Goal: Task Accomplishment & Management: Manage account settings

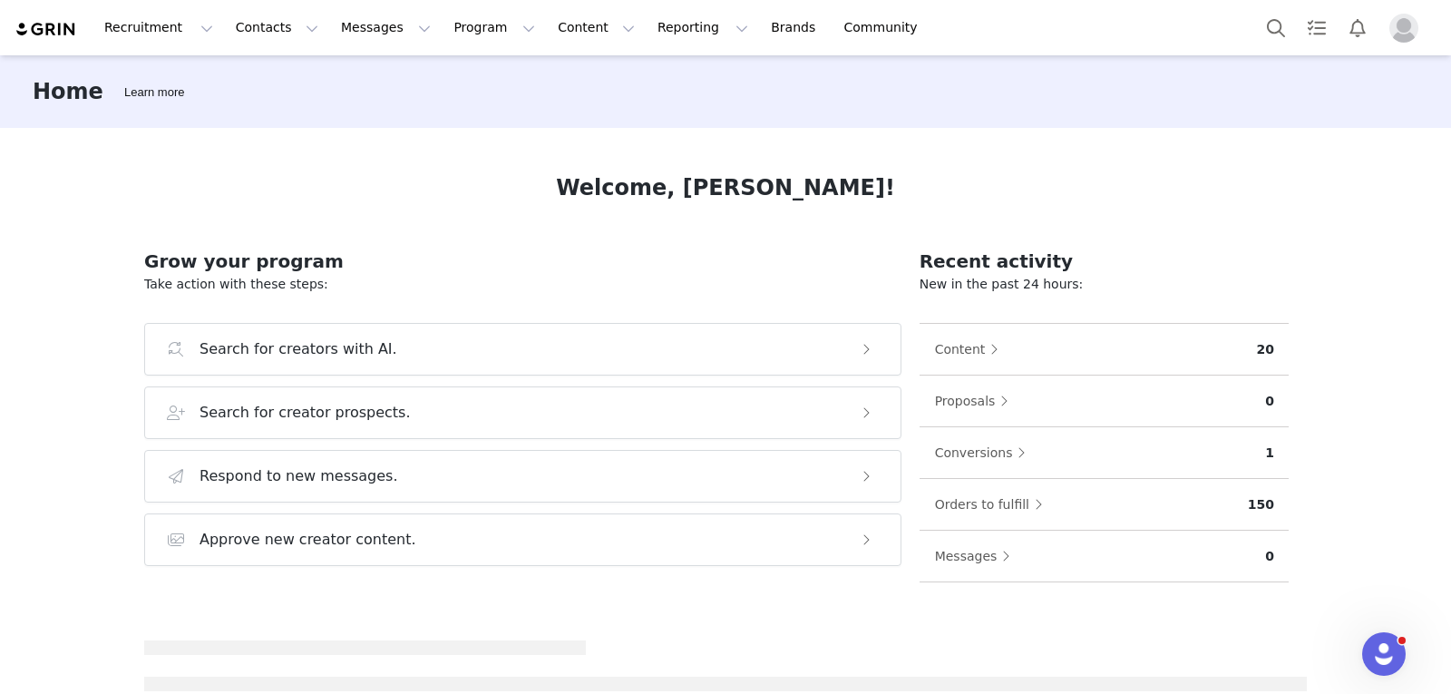
click at [1412, 19] on img "Profile" at bounding box center [1404, 28] width 29 height 29
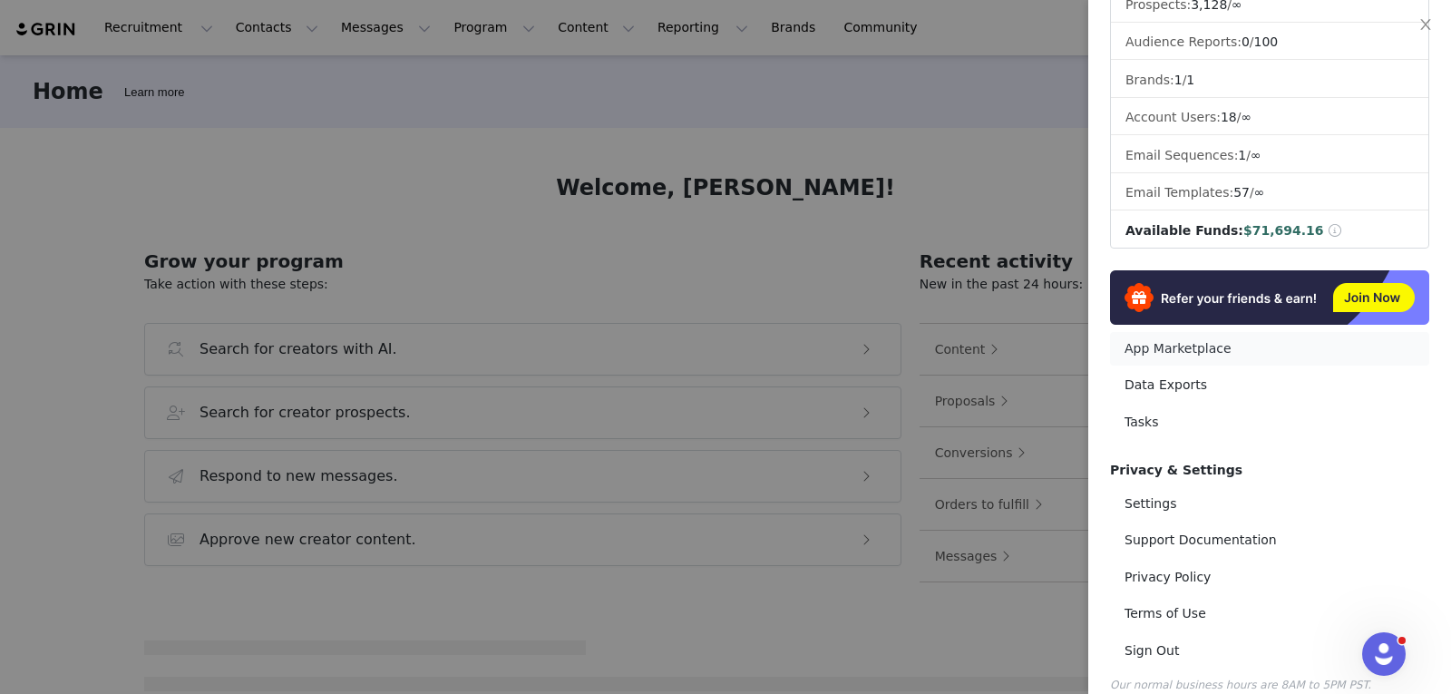
scroll to position [223, 0]
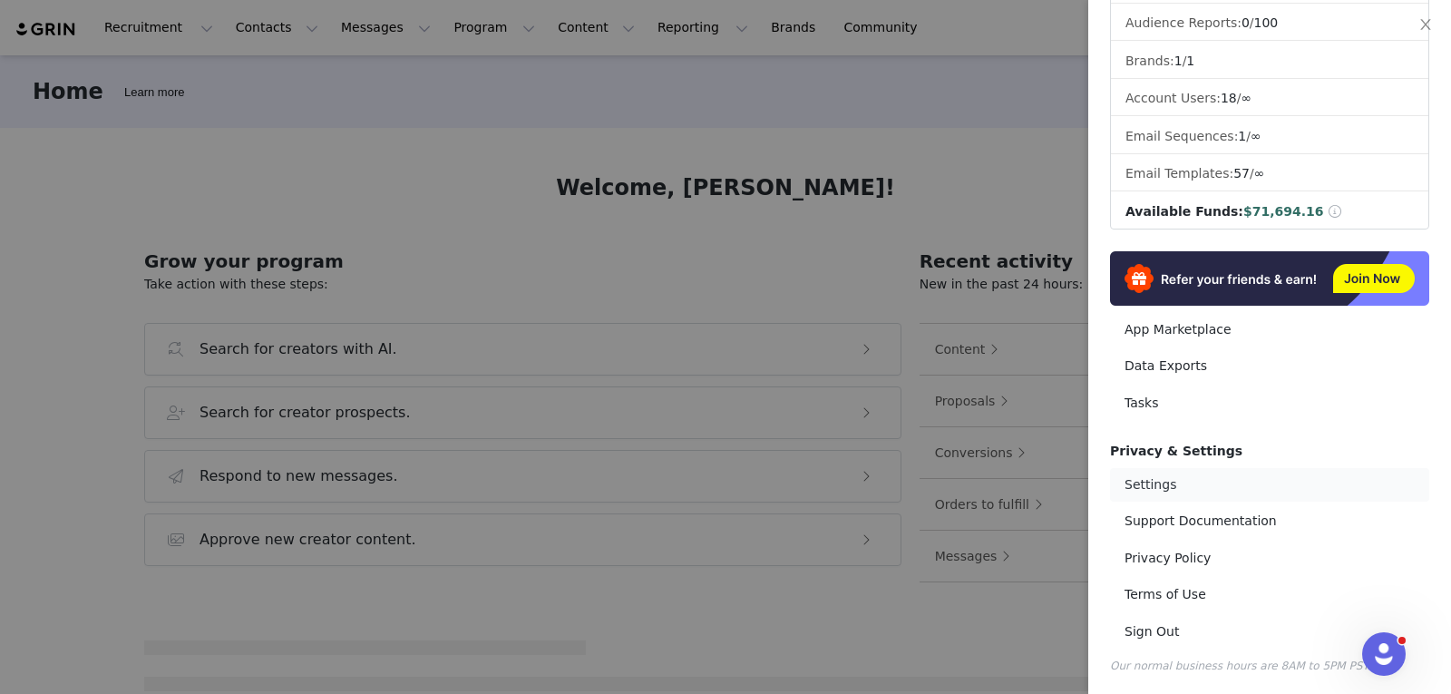
click at [1169, 475] on link "Settings" at bounding box center [1269, 485] width 319 height 34
select select "UTC"
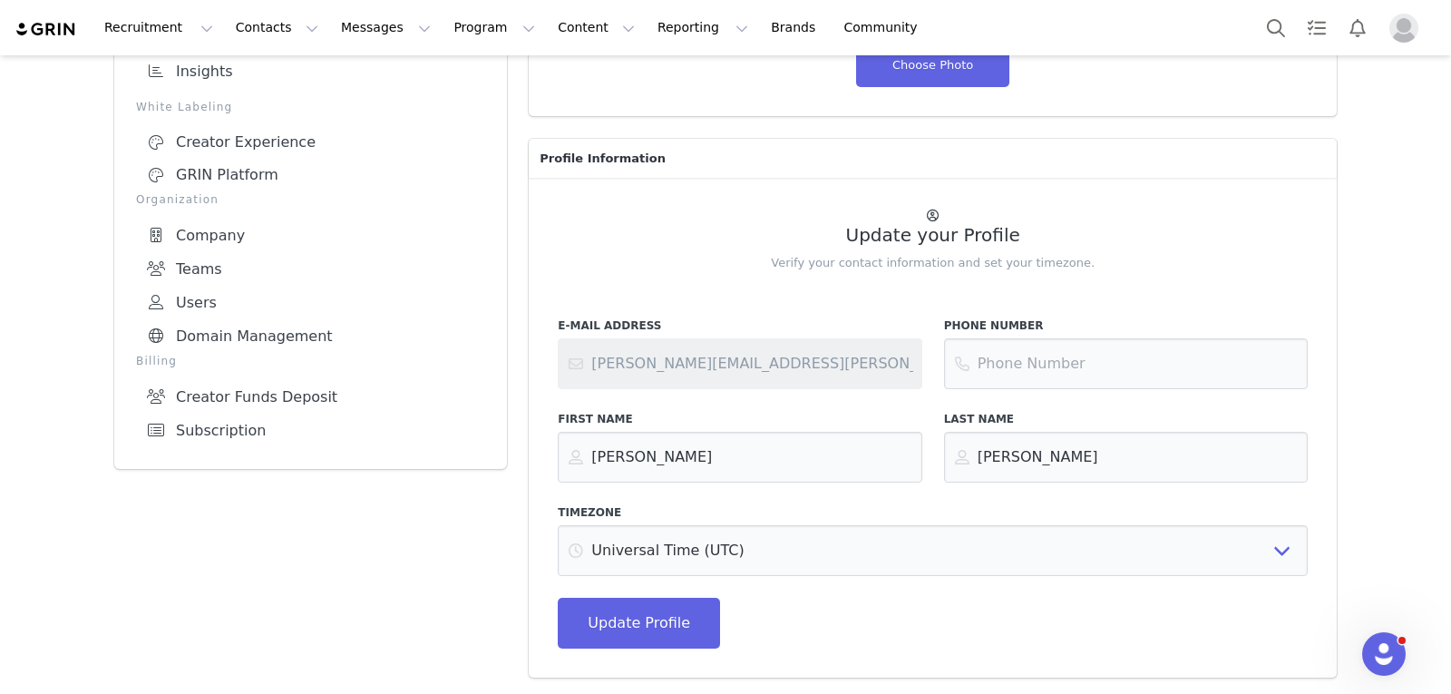
scroll to position [234, 0]
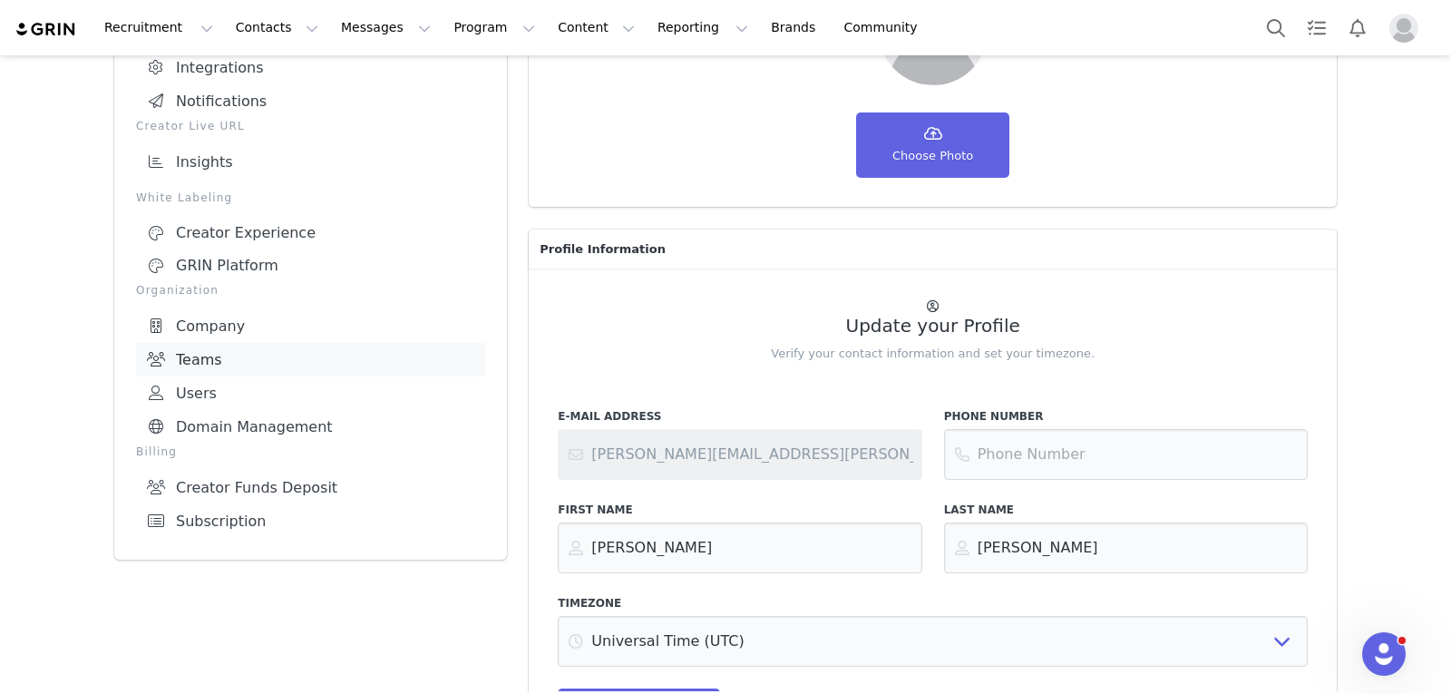
click at [221, 343] on link "Teams" at bounding box center [310, 360] width 349 height 34
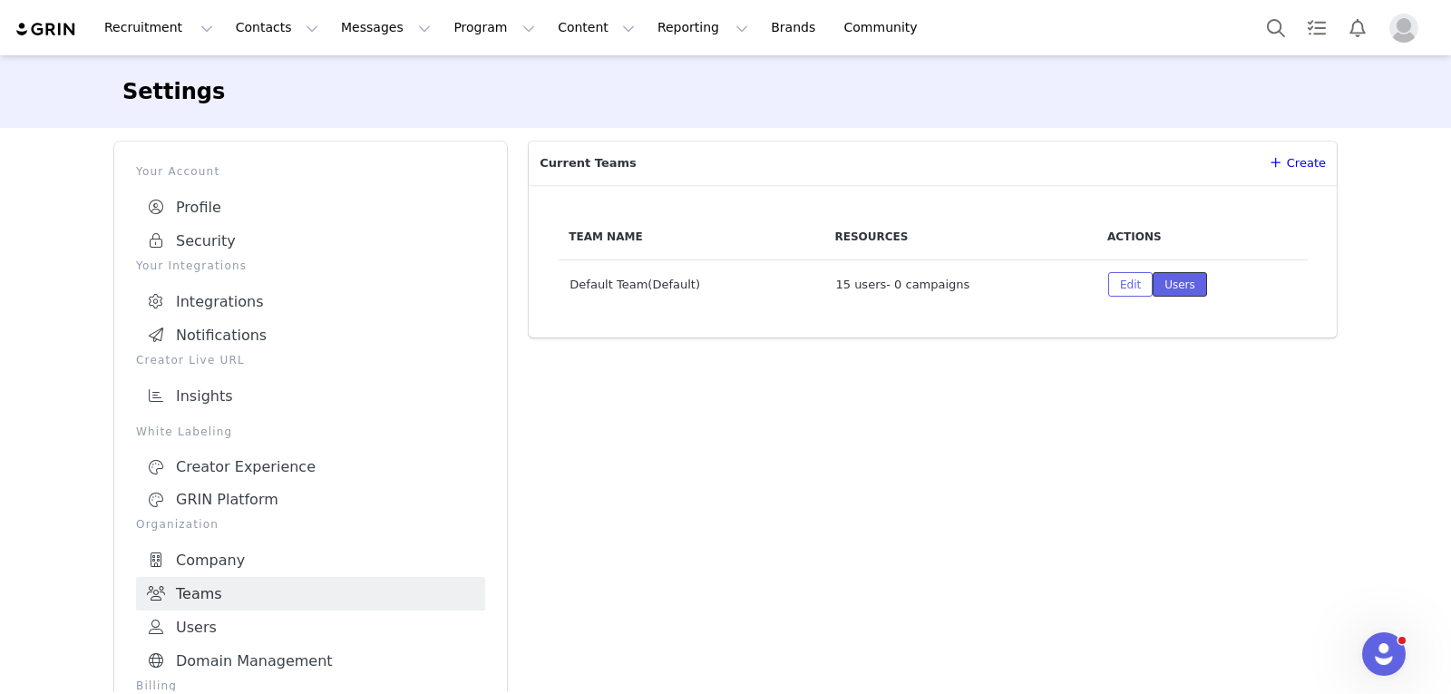
click at [1168, 283] on button "Users" at bounding box center [1180, 284] width 54 height 24
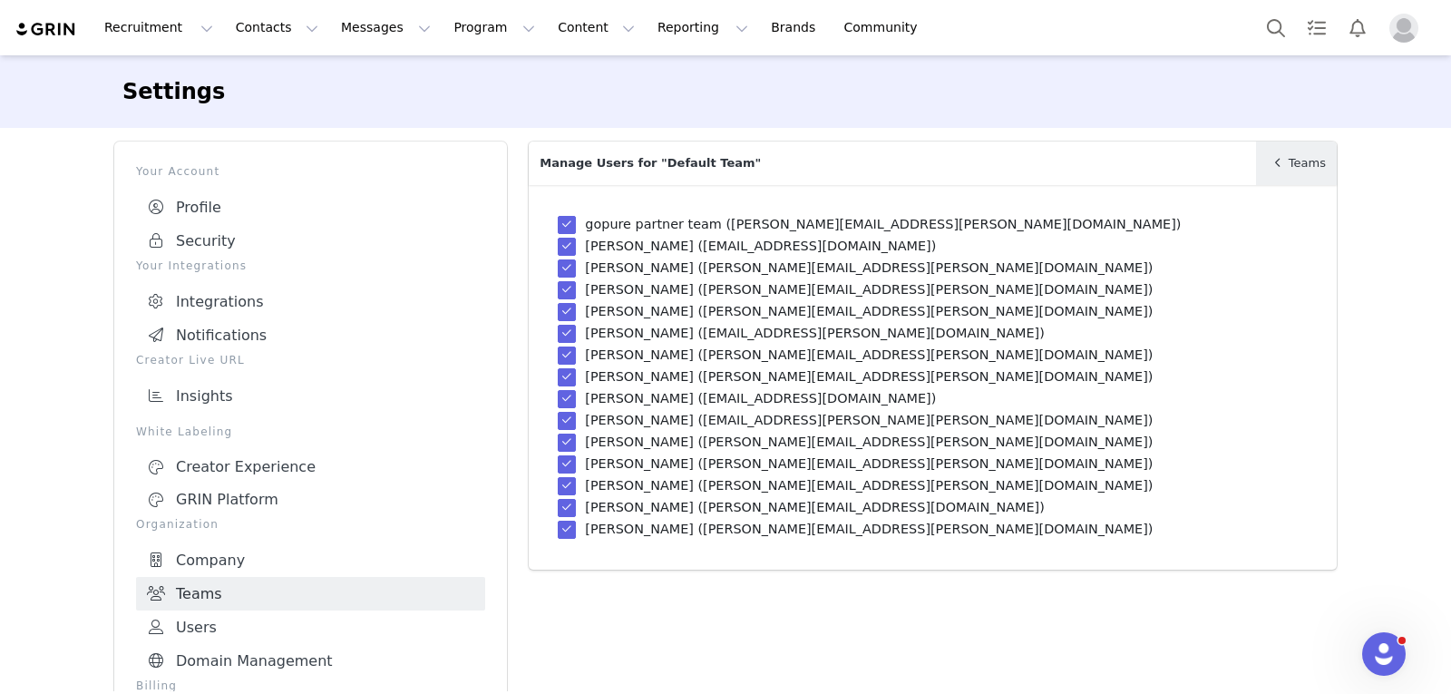
click at [1289, 161] on span "Teams" at bounding box center [1307, 163] width 37 height 18
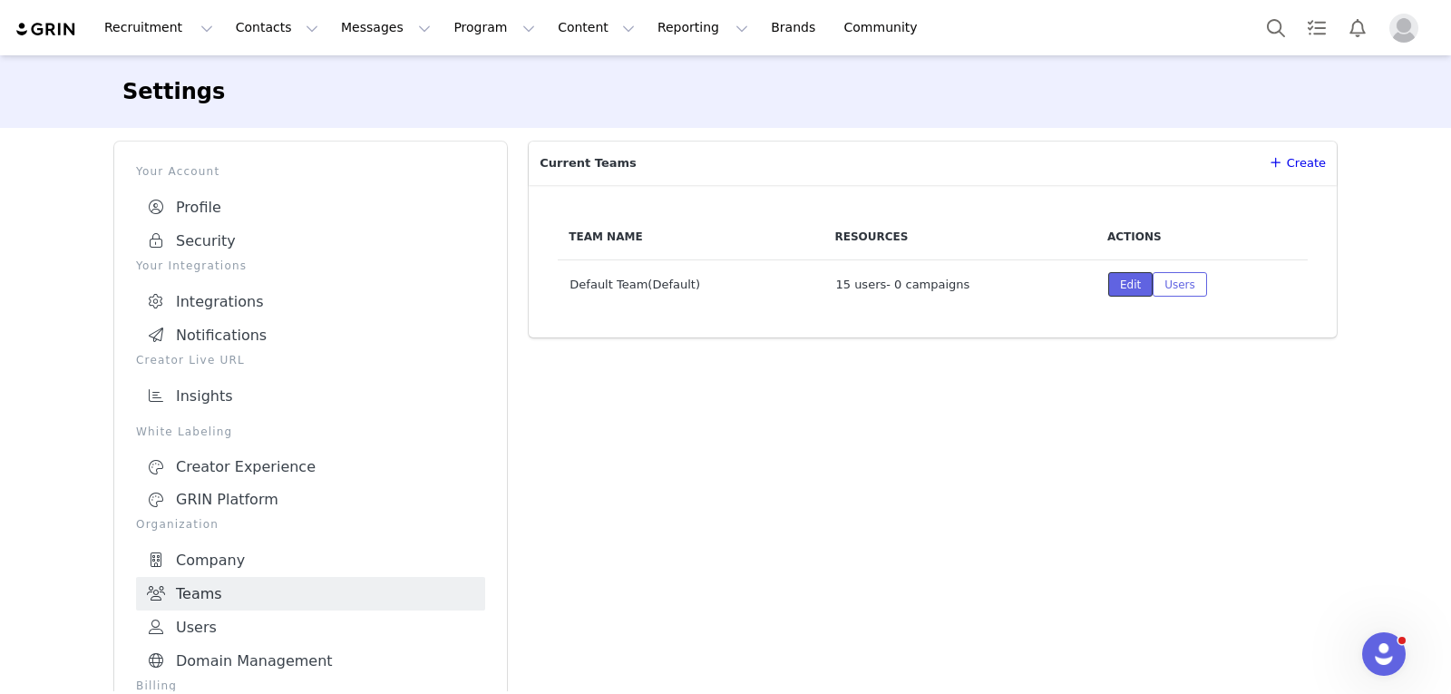
click at [1125, 283] on button "Edit" at bounding box center [1131, 284] width 44 height 24
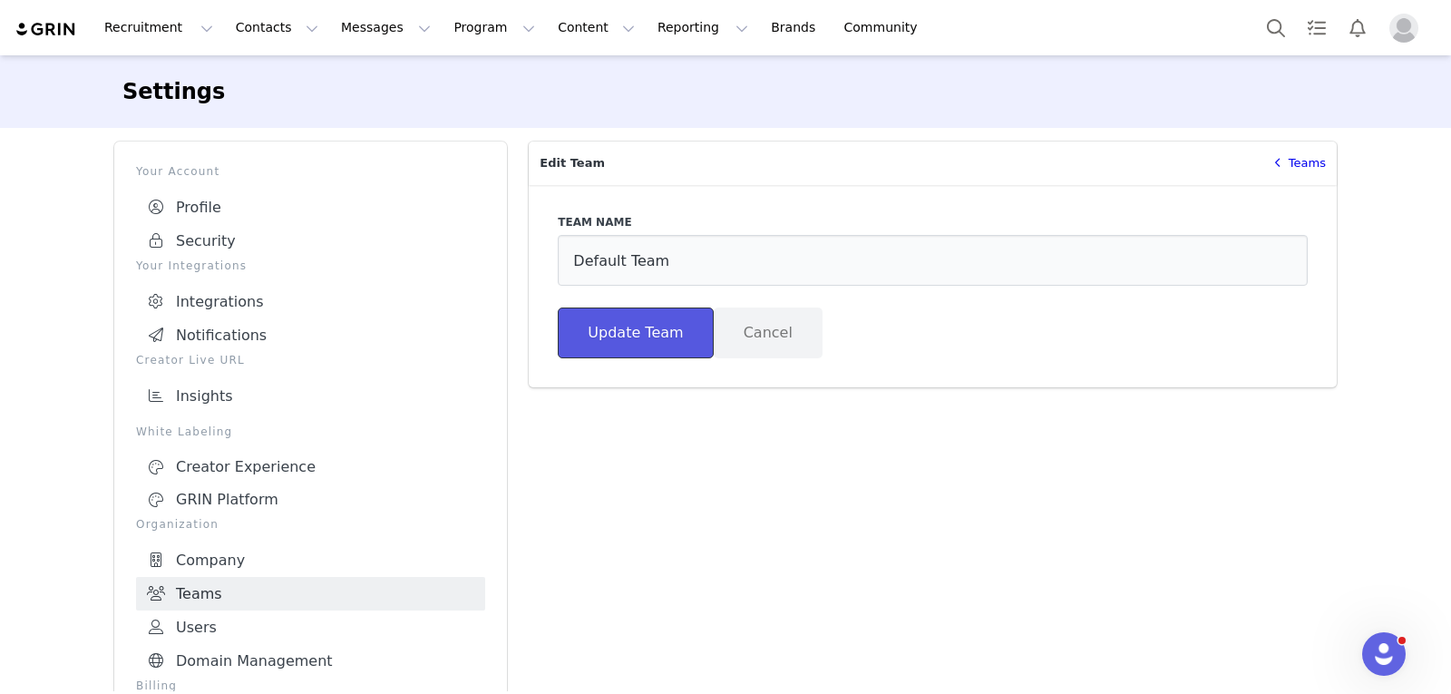
click at [640, 337] on button "Update Team" at bounding box center [635, 333] width 155 height 51
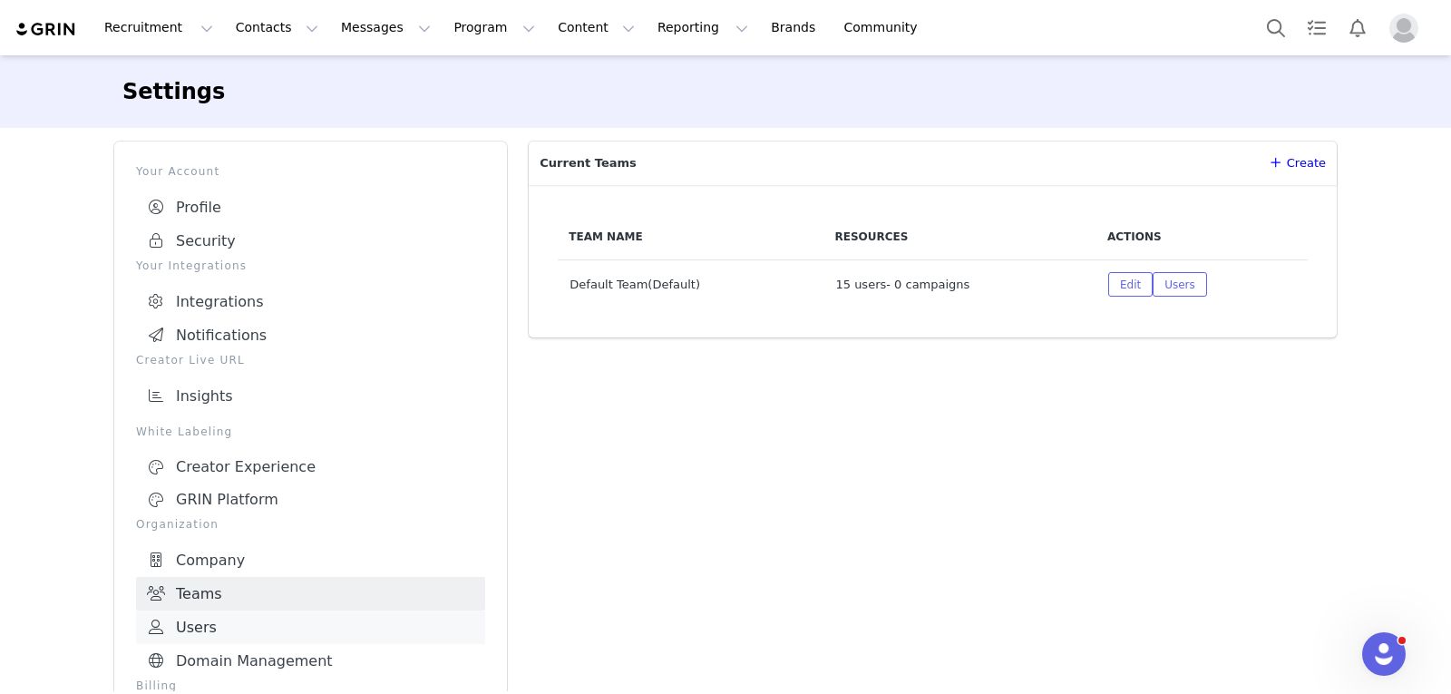
click at [200, 617] on link "Users" at bounding box center [310, 627] width 349 height 34
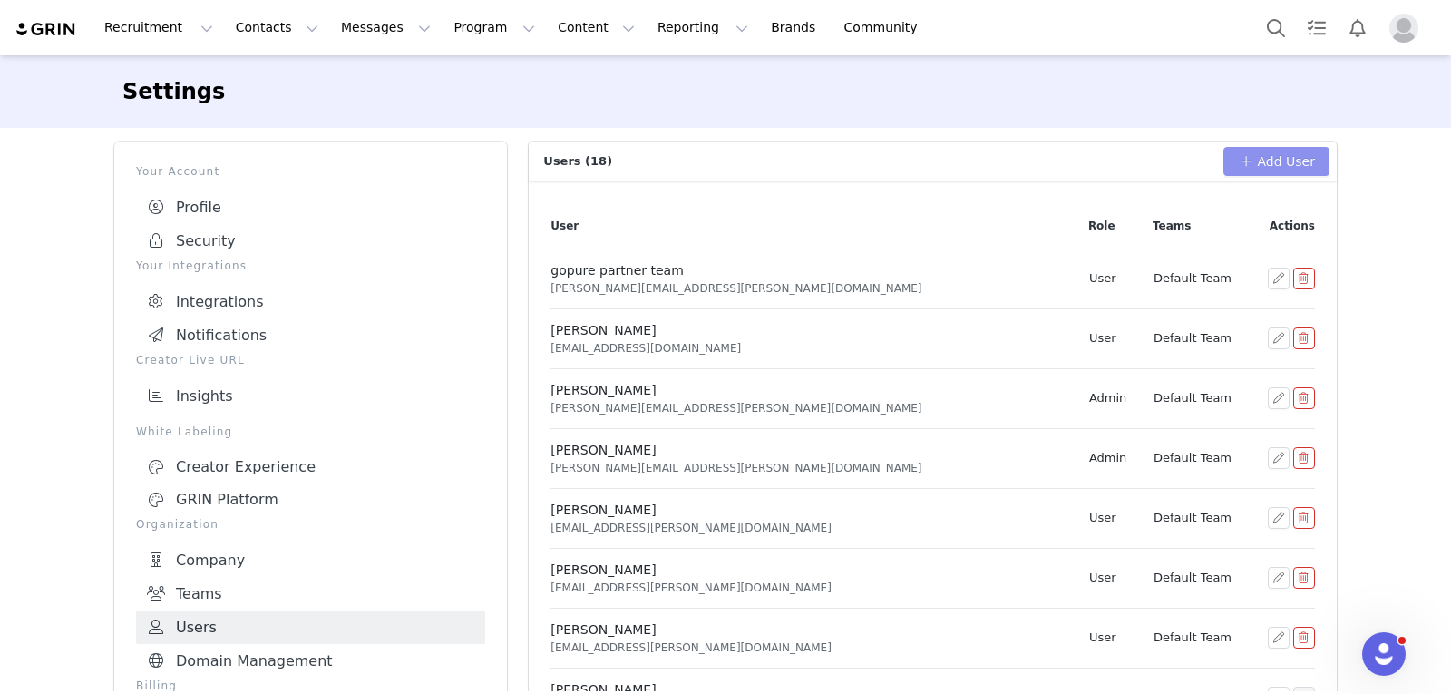
click at [1255, 164] on button "Add User" at bounding box center [1277, 161] width 106 height 29
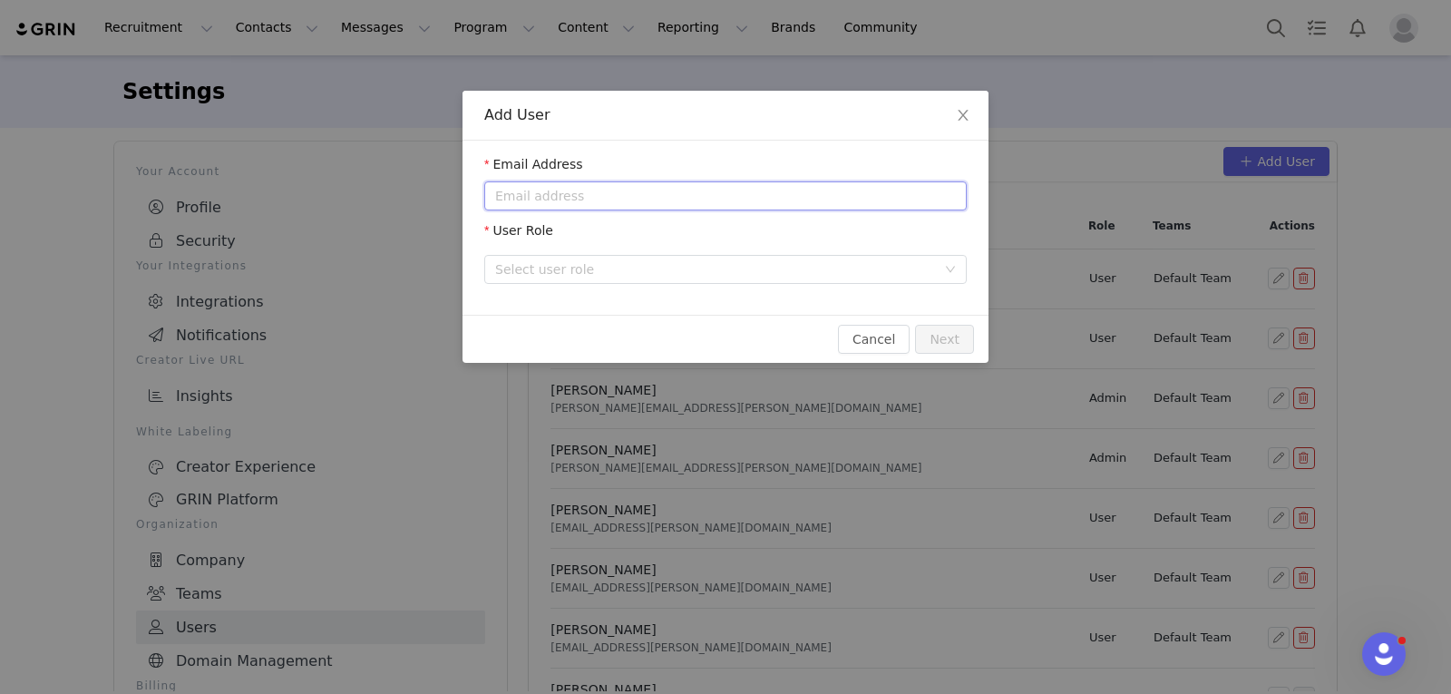
click at [582, 203] on input "email" at bounding box center [725, 195] width 483 height 29
click at [698, 274] on div "Select user role" at bounding box center [715, 269] width 441 height 18
type input "[PERSON_NAME][EMAIL_ADDRESS][PERSON_NAME][DOMAIN_NAME]"
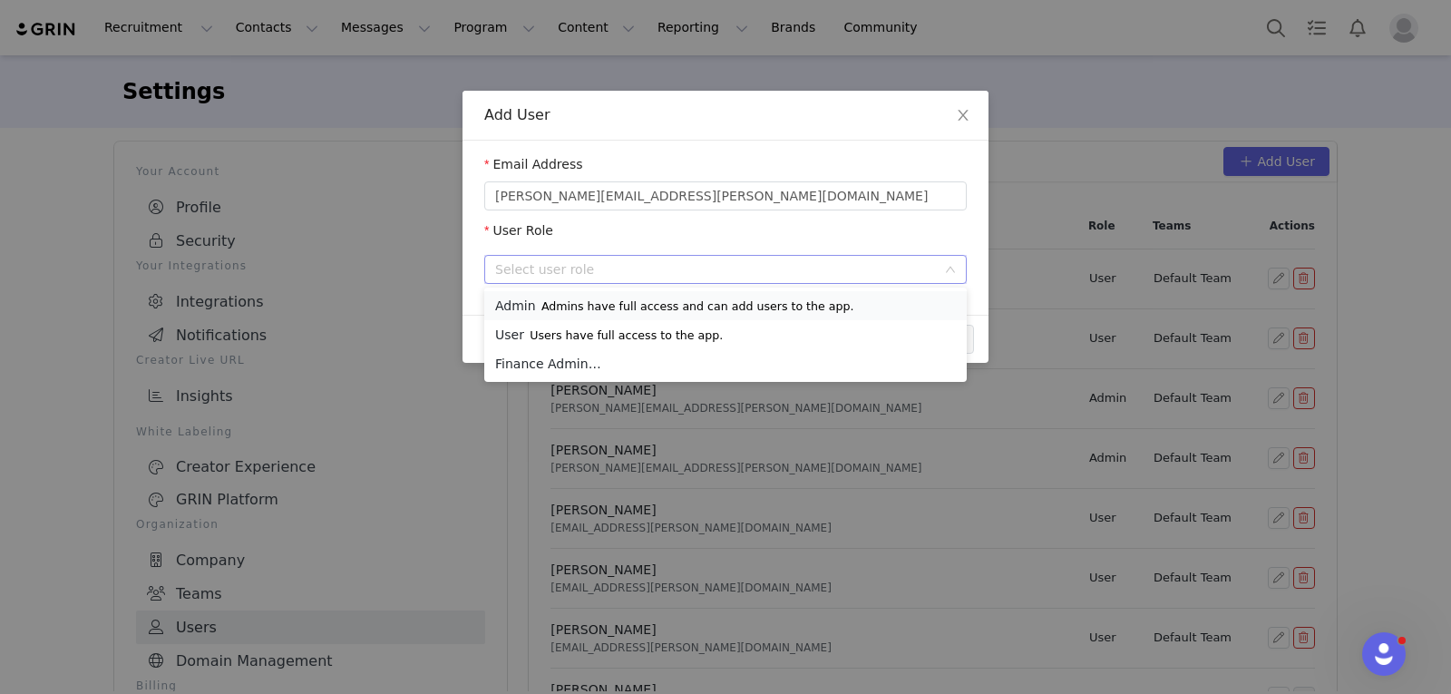
click at [670, 313] on li "Admin Admins have full access and can add users to the app." at bounding box center [725, 305] width 483 height 29
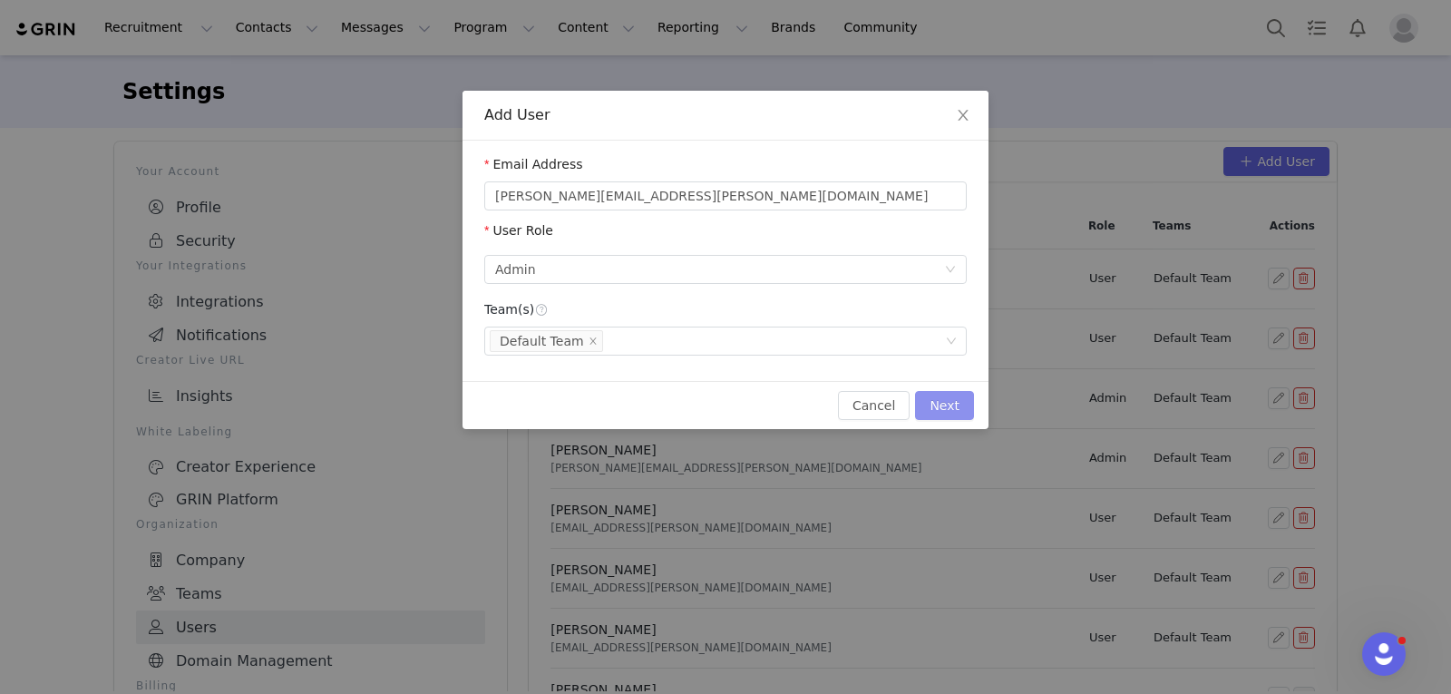
click at [956, 409] on button "Next" at bounding box center [944, 405] width 59 height 29
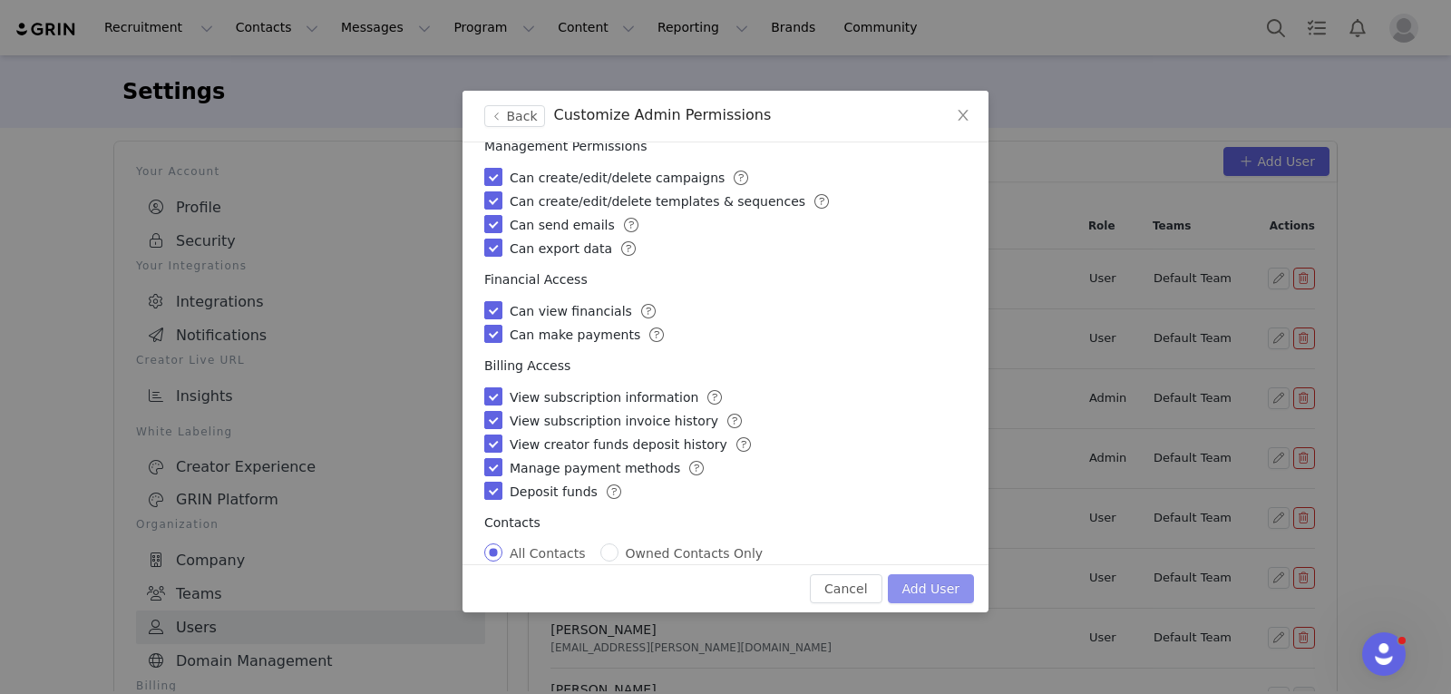
scroll to position [217, 0]
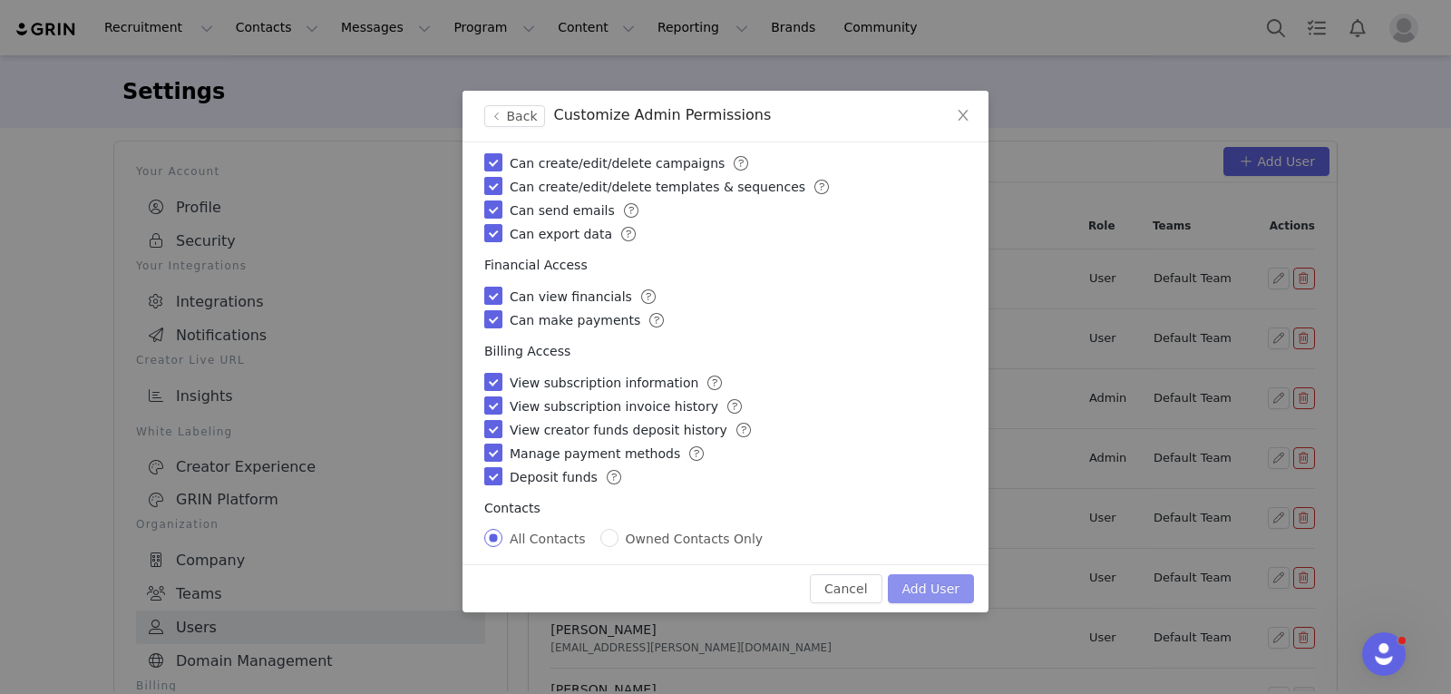
click at [917, 593] on button "Add User" at bounding box center [931, 588] width 86 height 29
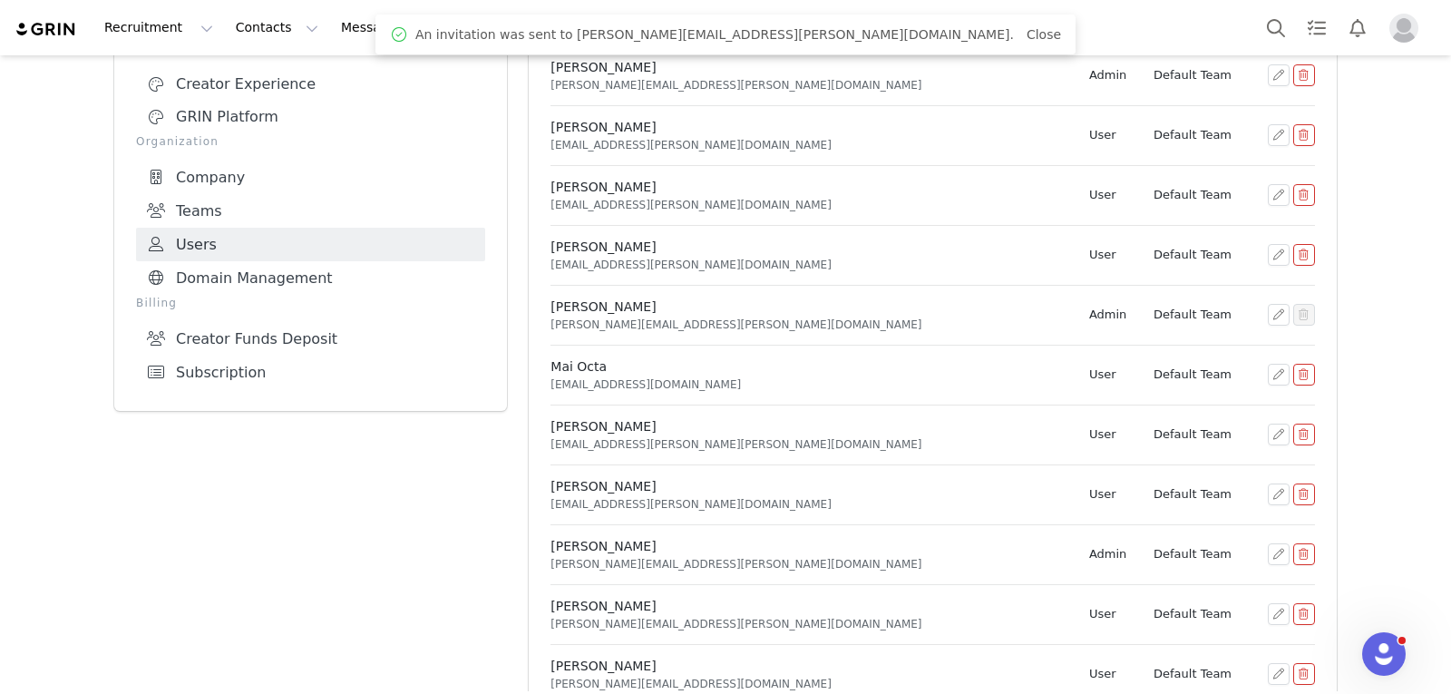
scroll to position [454, 0]
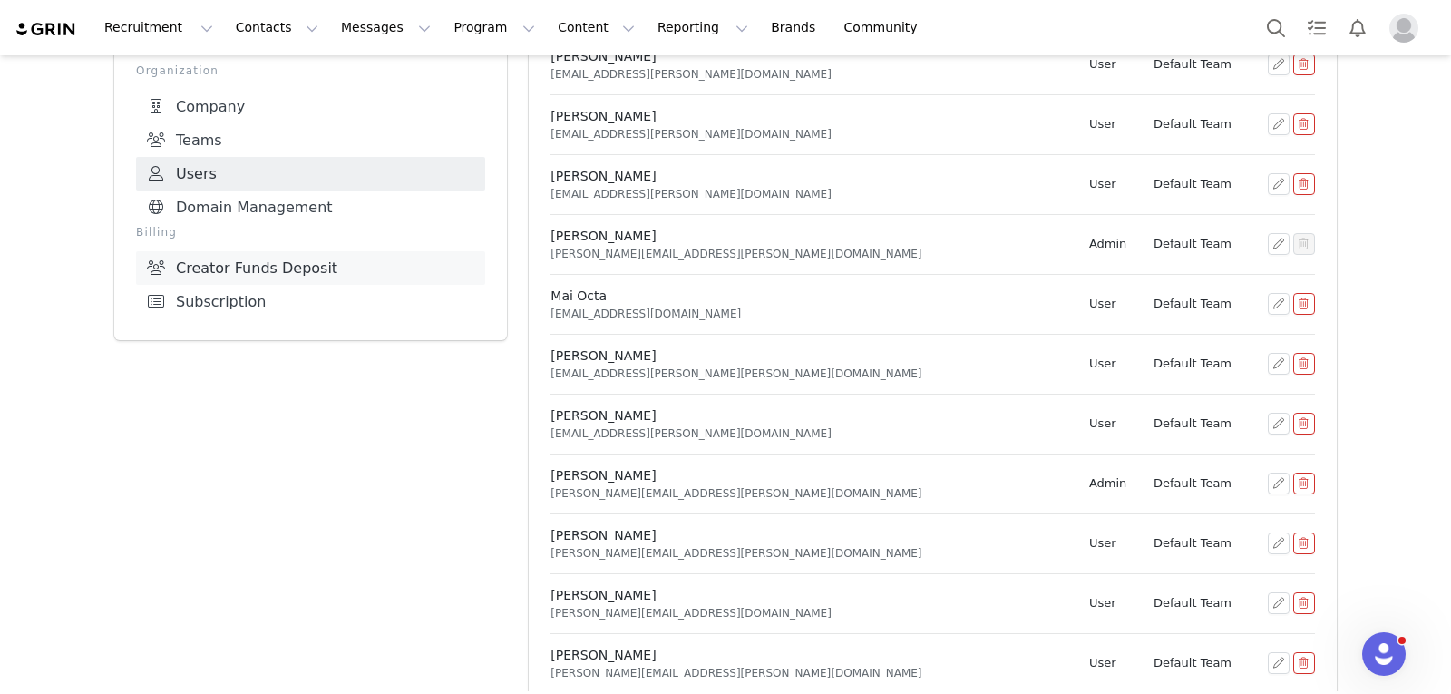
click at [258, 254] on link "Creator Funds Deposit" at bounding box center [310, 268] width 349 height 34
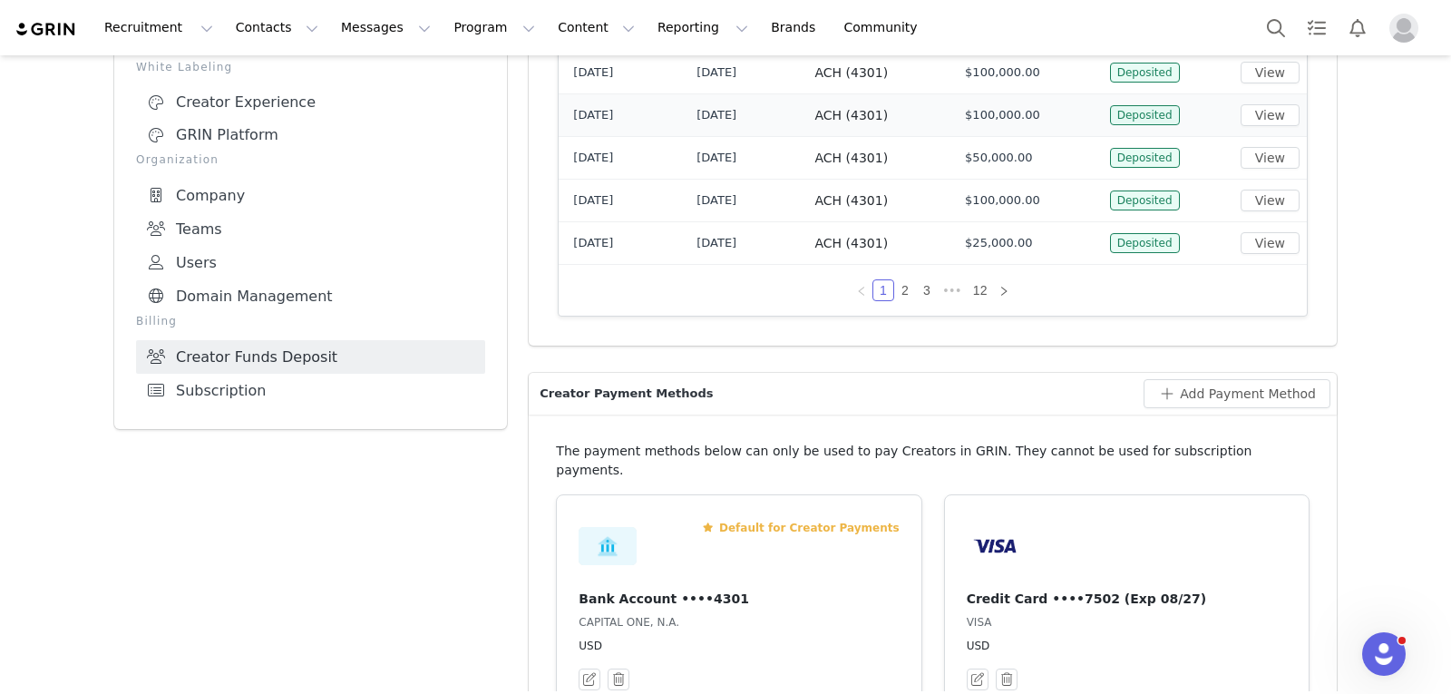
scroll to position [454, 0]
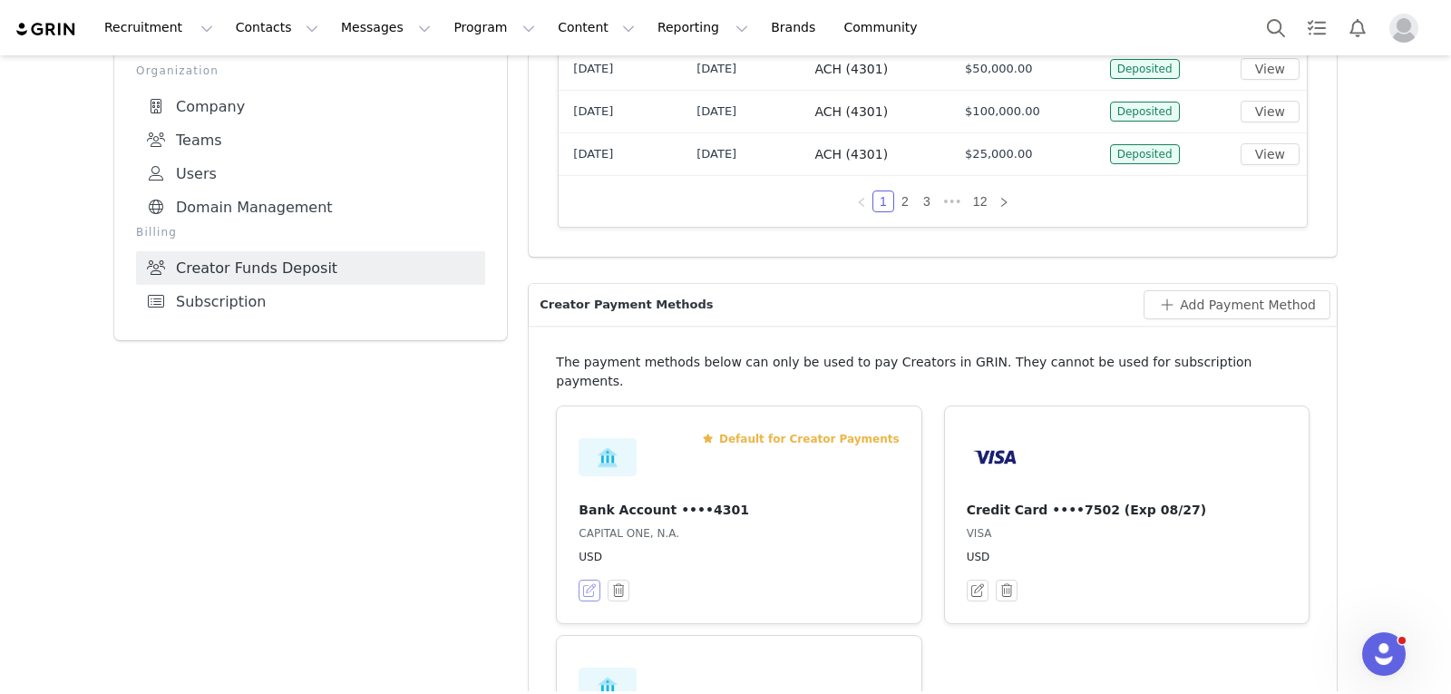
click at [589, 580] on button "button" at bounding box center [590, 591] width 22 height 22
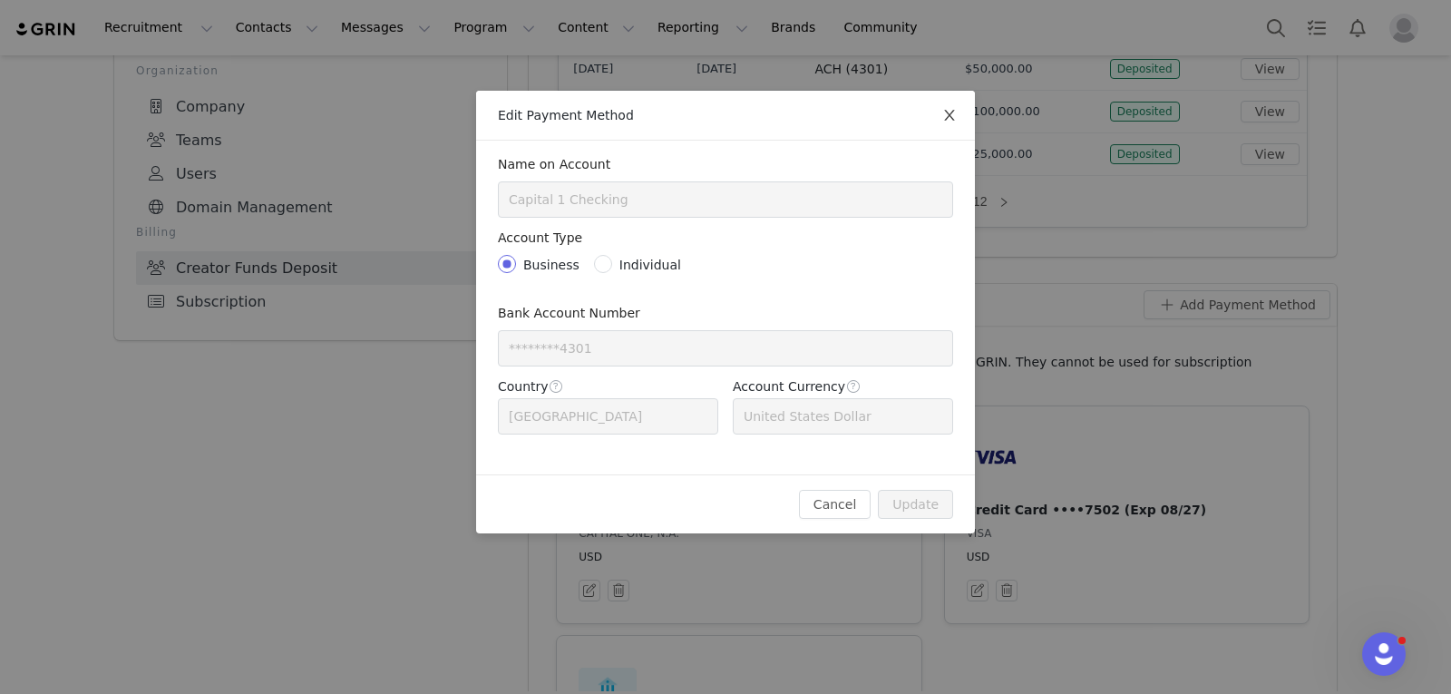
click at [949, 124] on span "Close" at bounding box center [949, 116] width 51 height 51
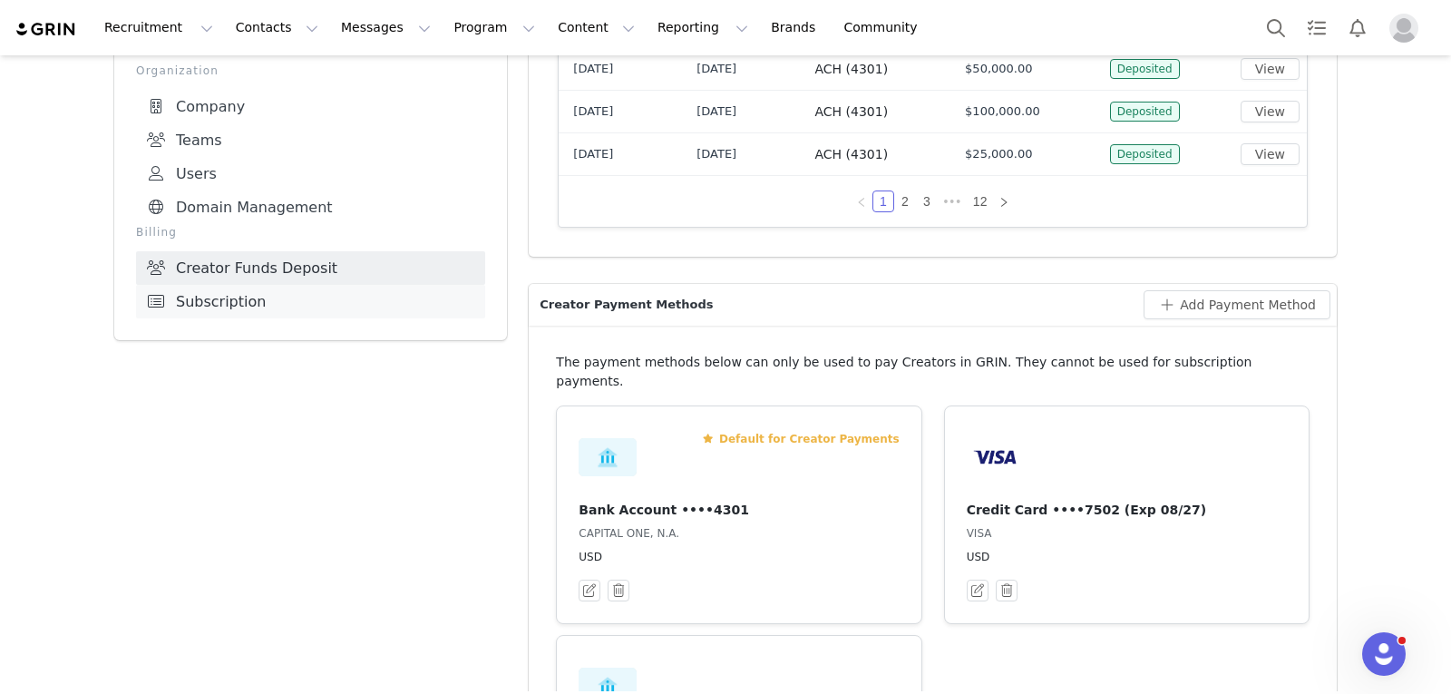
click at [259, 292] on link "Subscription" at bounding box center [310, 302] width 349 height 34
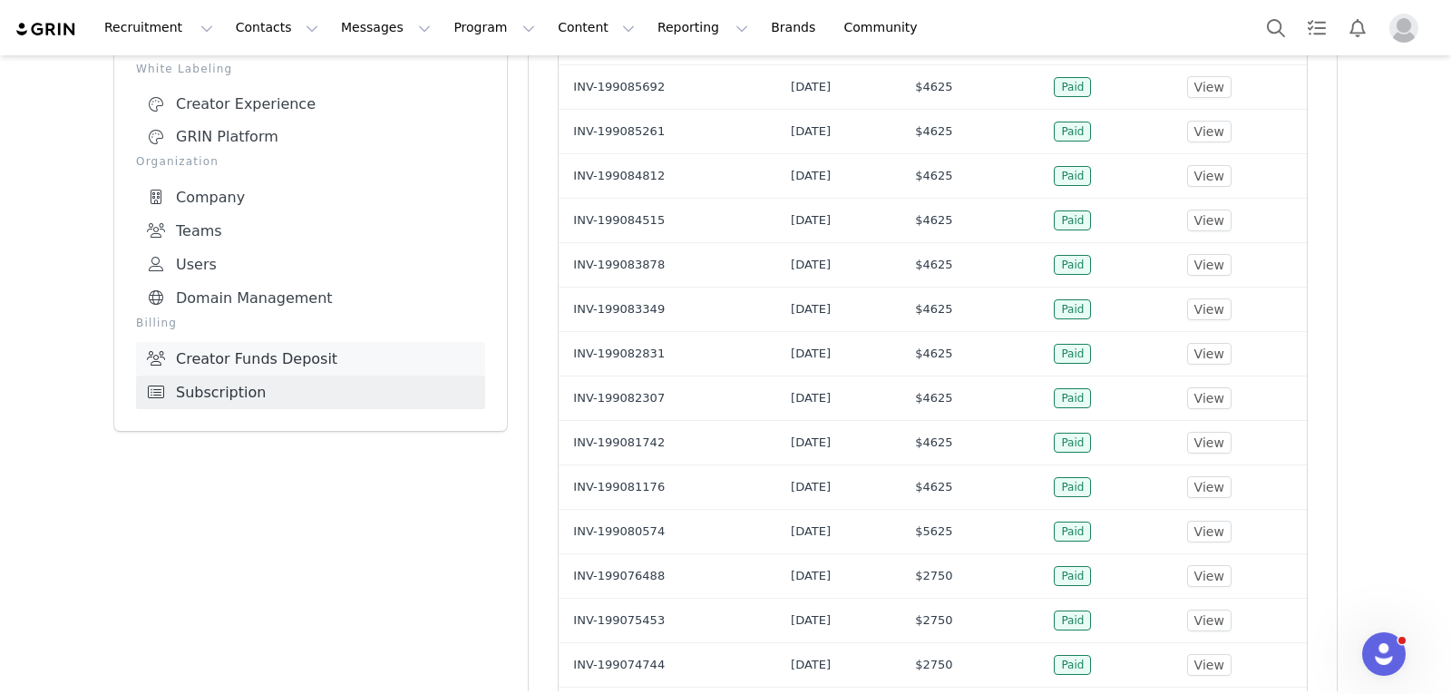
click at [267, 351] on link "Creator Funds Deposit" at bounding box center [310, 359] width 349 height 34
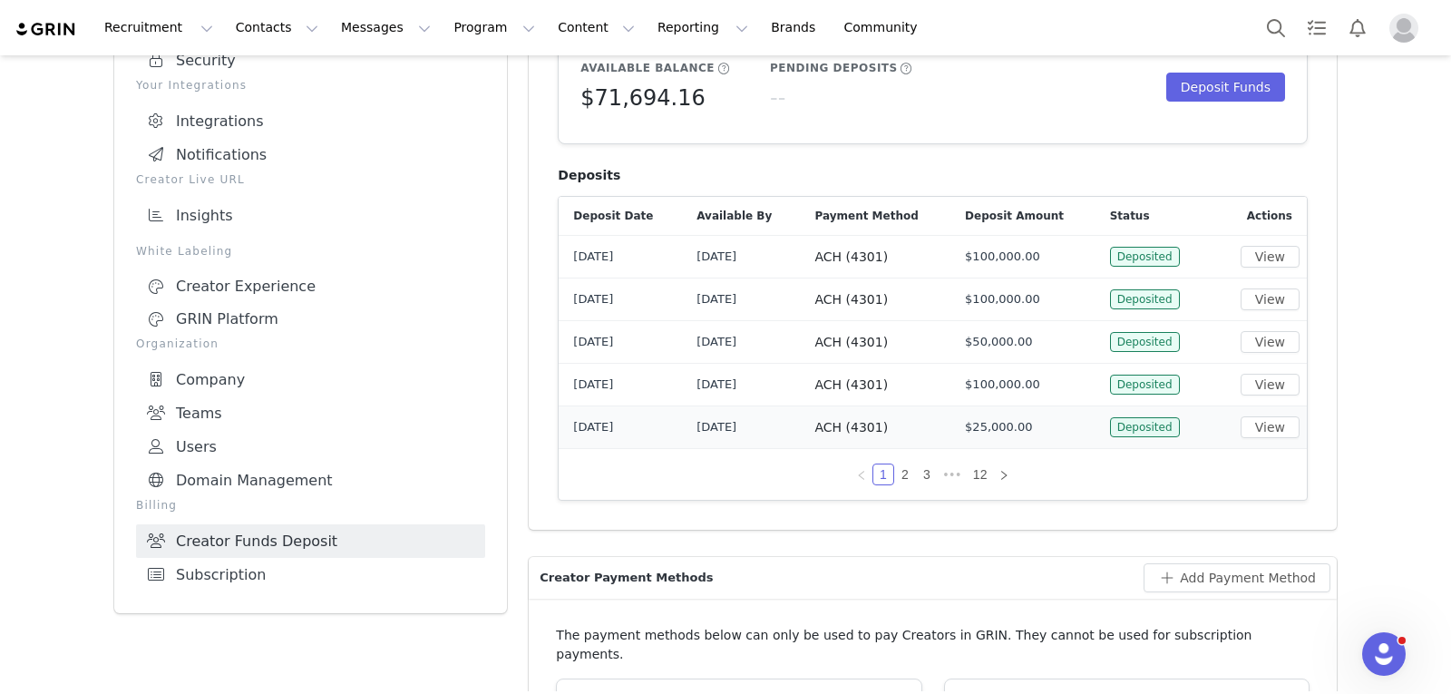
scroll to position [181, 0]
click at [895, 482] on link "2" at bounding box center [905, 474] width 20 height 20
click at [917, 473] on link "3" at bounding box center [927, 474] width 20 height 20
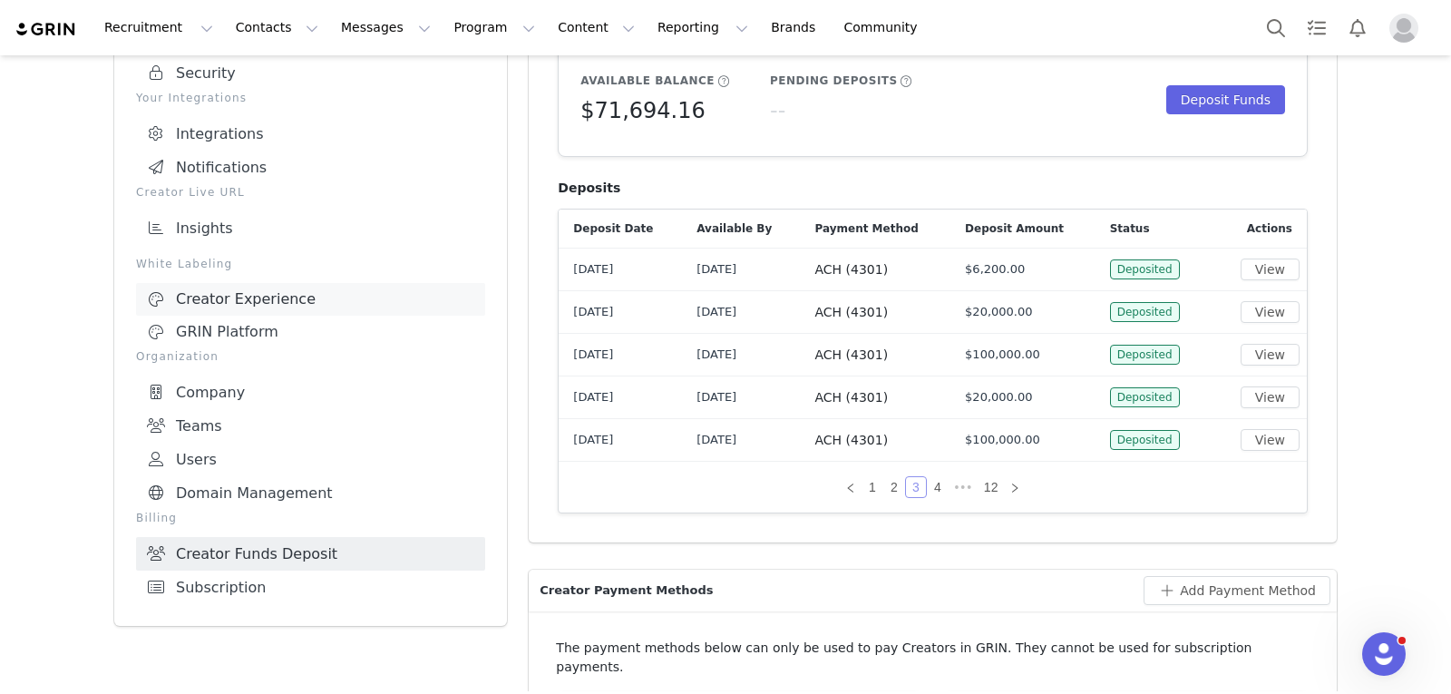
scroll to position [91, 0]
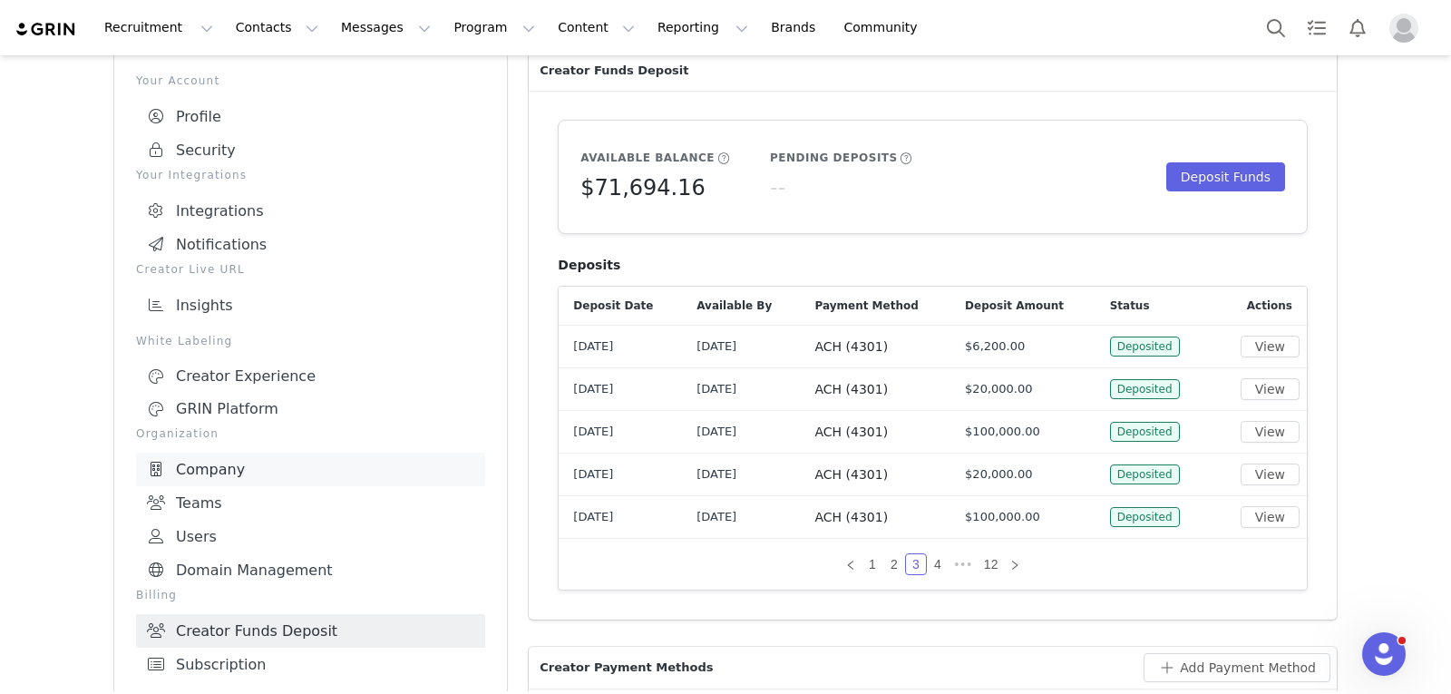
click at [257, 470] on link "Company" at bounding box center [310, 470] width 349 height 34
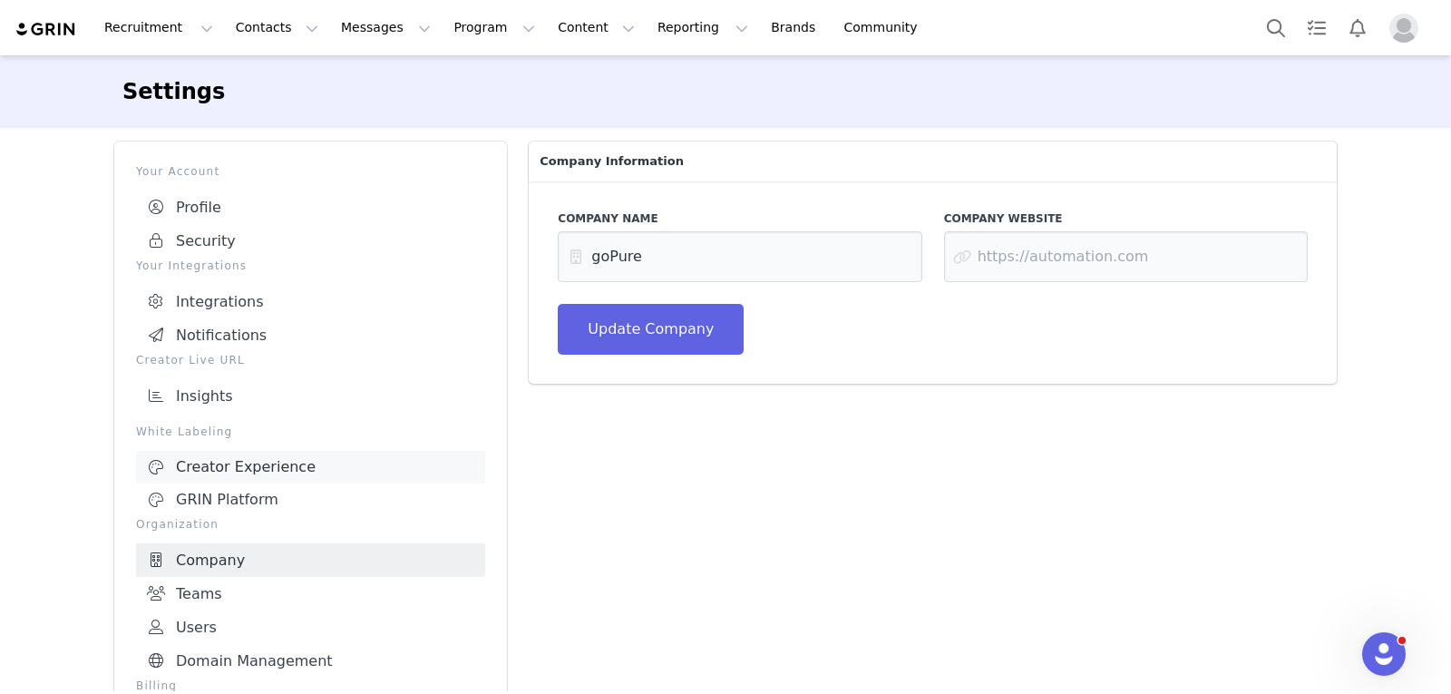
click at [258, 469] on div "Creator Experience" at bounding box center [310, 467] width 327 height 18
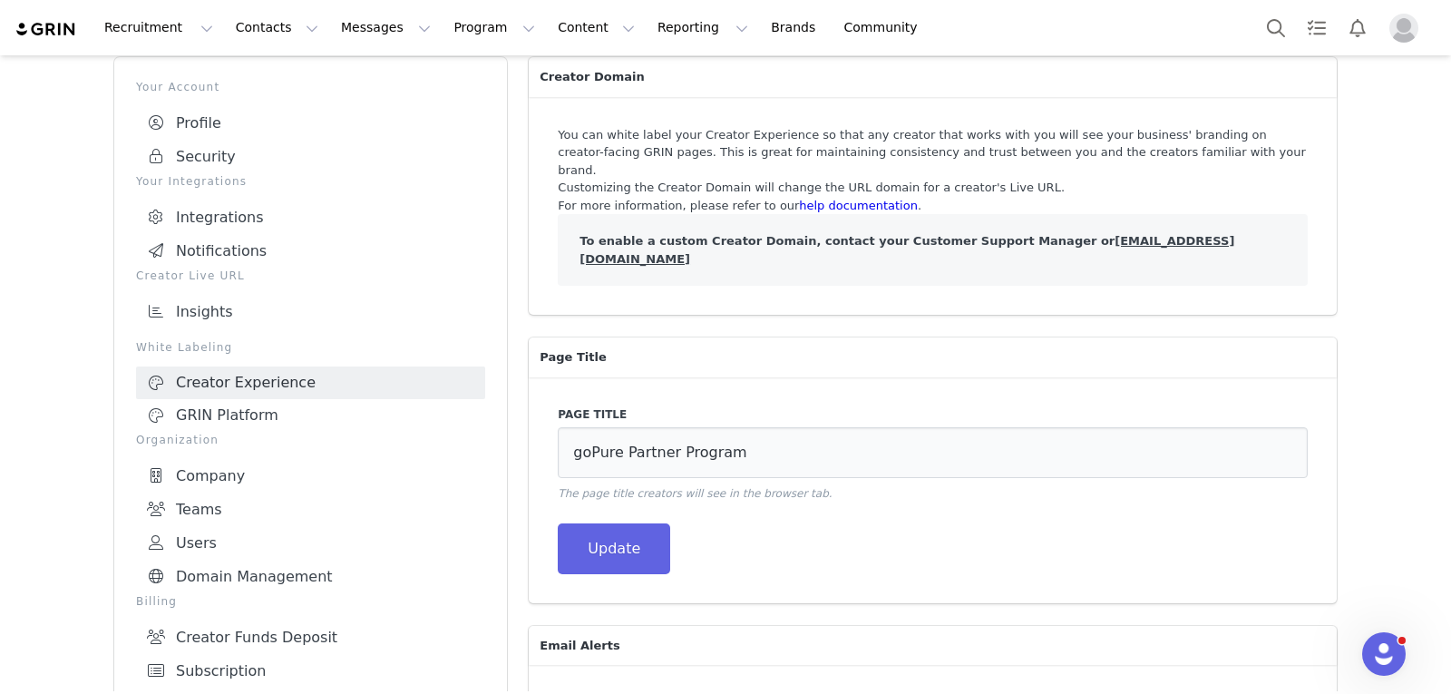
scroll to position [13, 0]
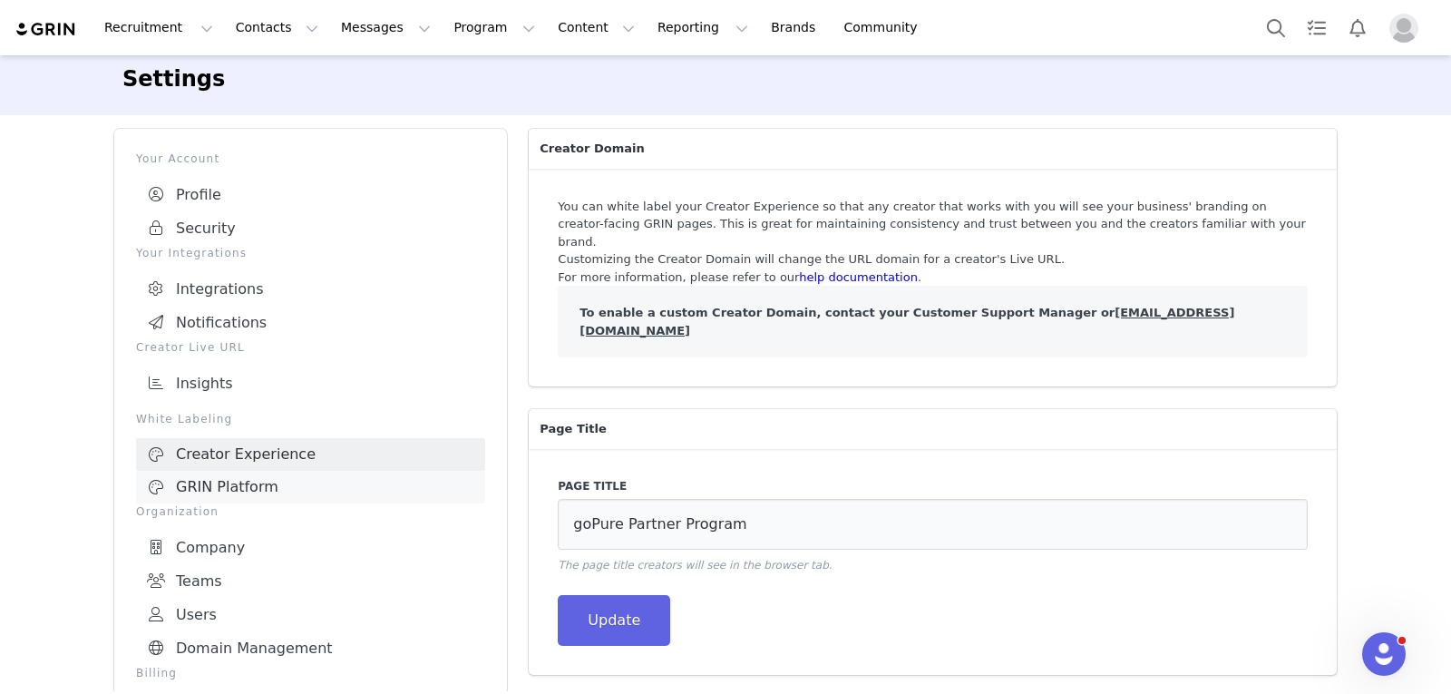
click at [197, 487] on div "GRIN Platform" at bounding box center [310, 487] width 327 height 18
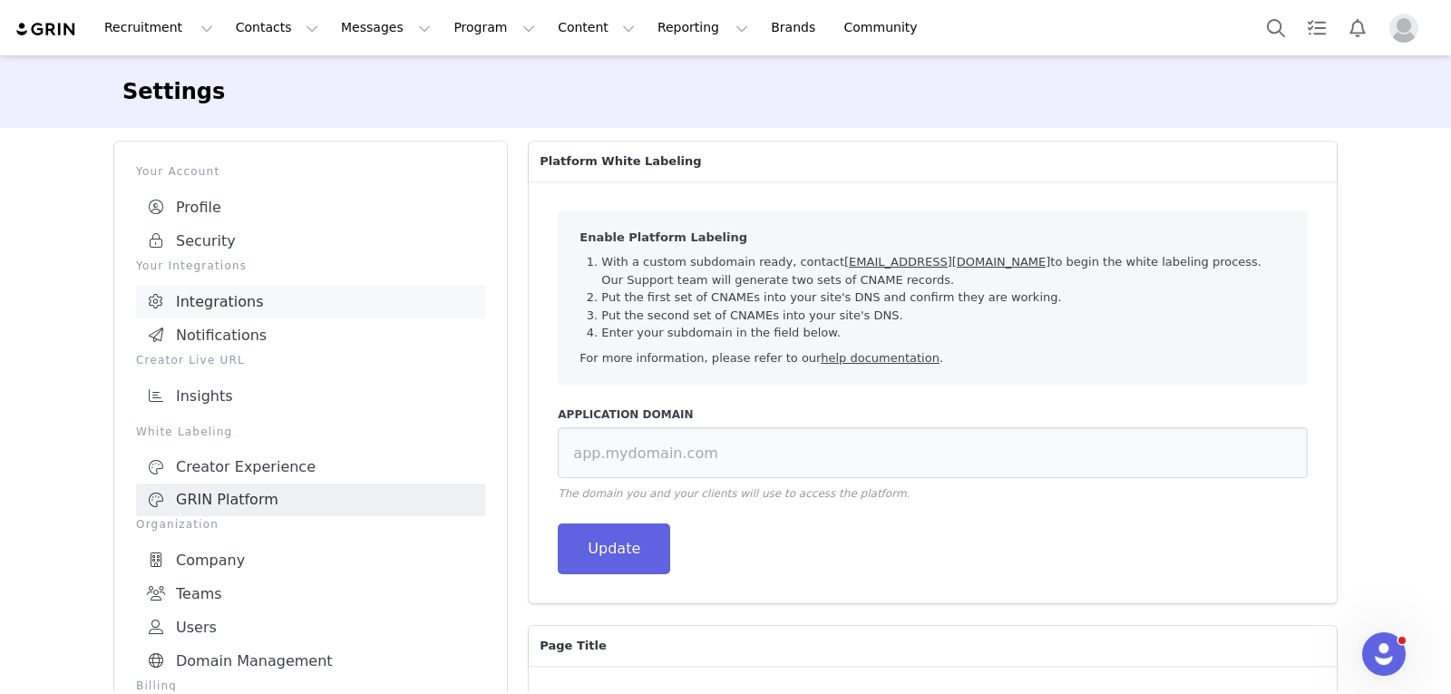
click at [248, 302] on link "Integrations" at bounding box center [310, 302] width 349 height 34
